Goal: Navigation & Orientation: Find specific page/section

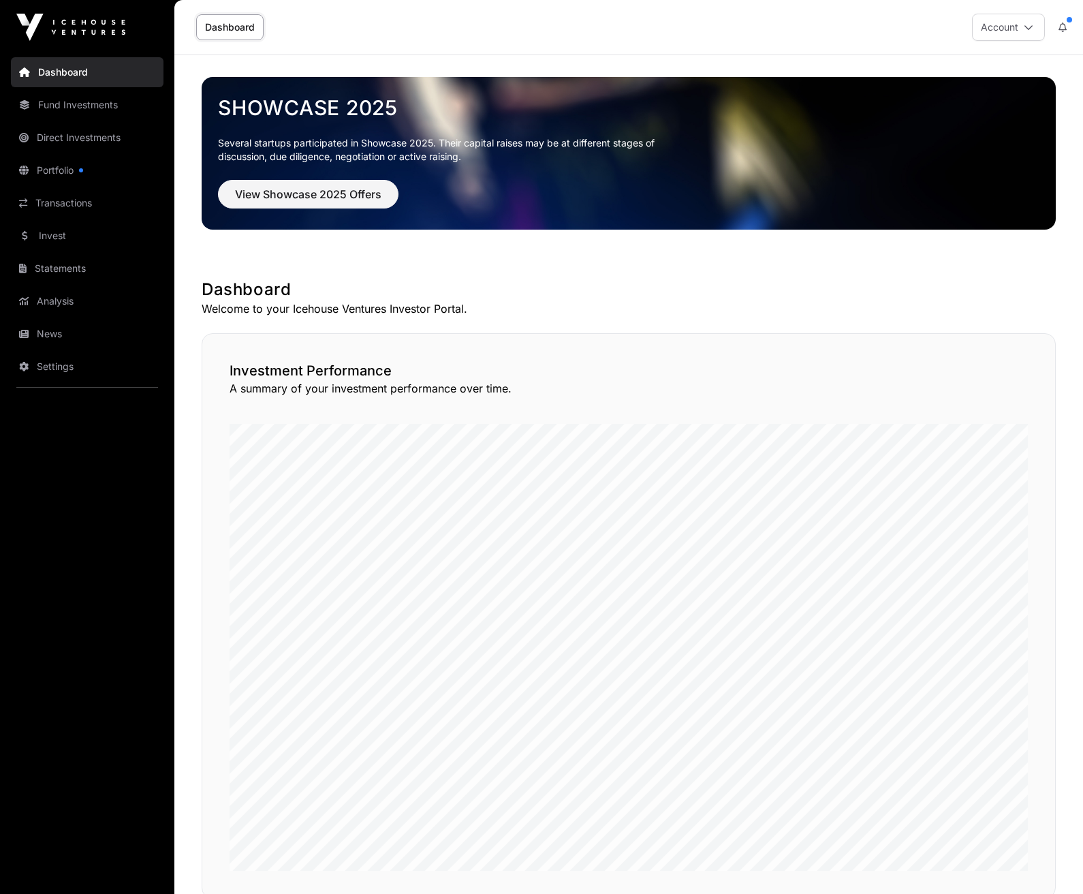
click at [68, 172] on link "Portfolio" at bounding box center [87, 170] width 153 height 30
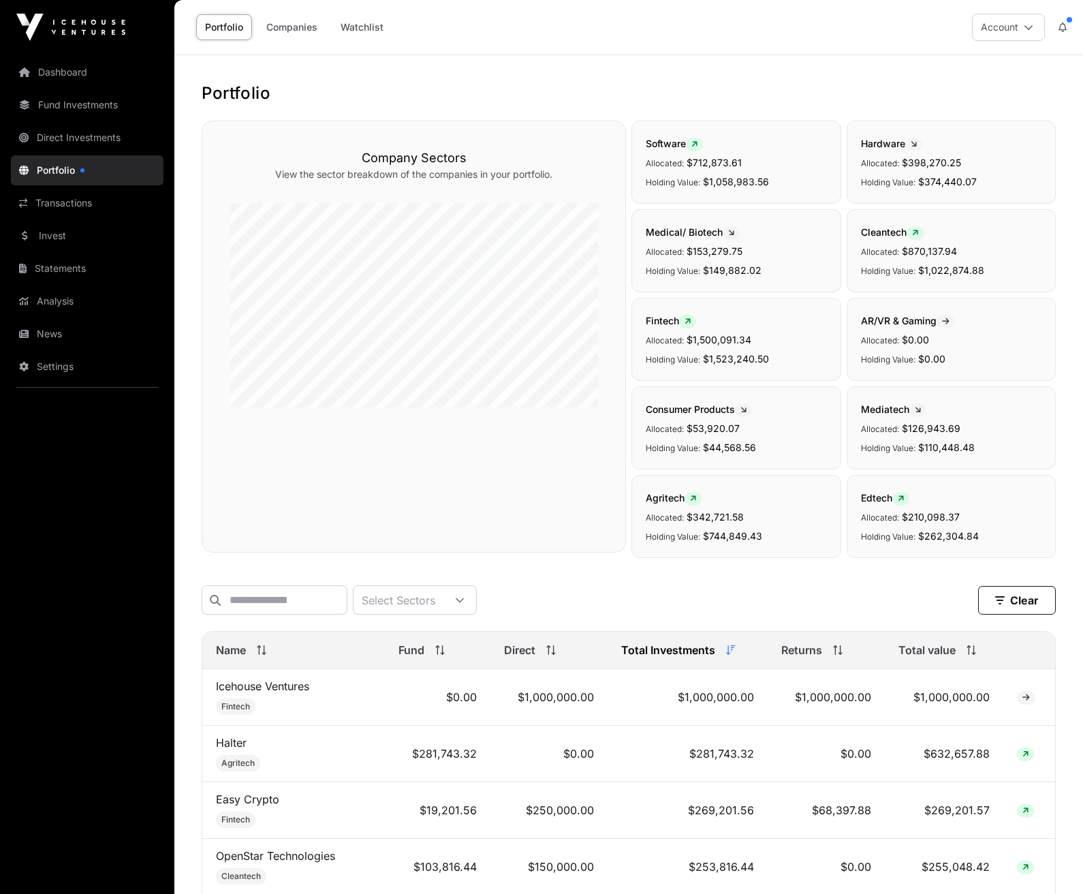
click at [75, 137] on link "Direct Investments" at bounding box center [87, 138] width 153 height 30
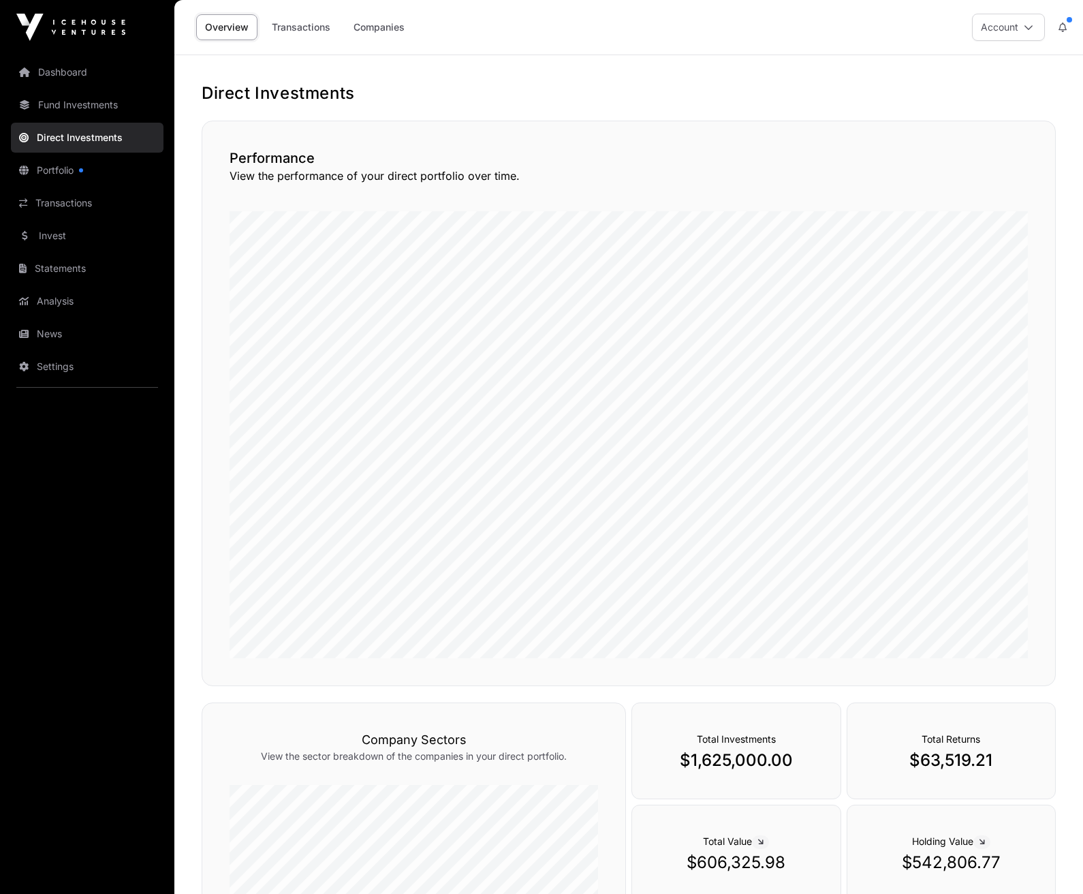
click at [392, 31] on link "Companies" at bounding box center [379, 27] width 69 height 26
